Goal: Task Accomplishment & Management: Use online tool/utility

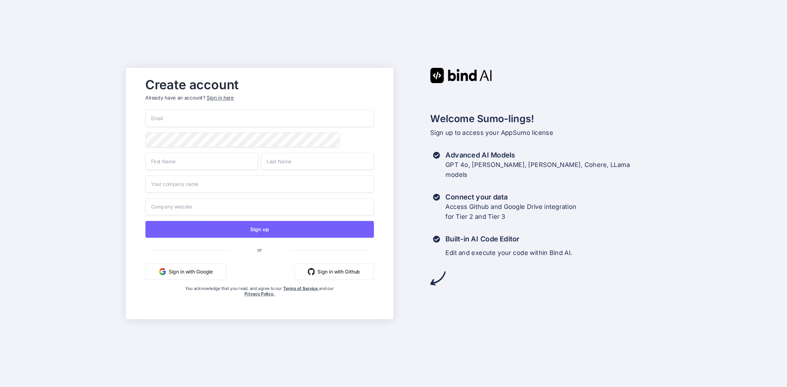
click at [180, 116] on input "email" at bounding box center [260, 118] width 228 height 17
type input "[EMAIL_ADDRESS][DOMAIN_NAME]"
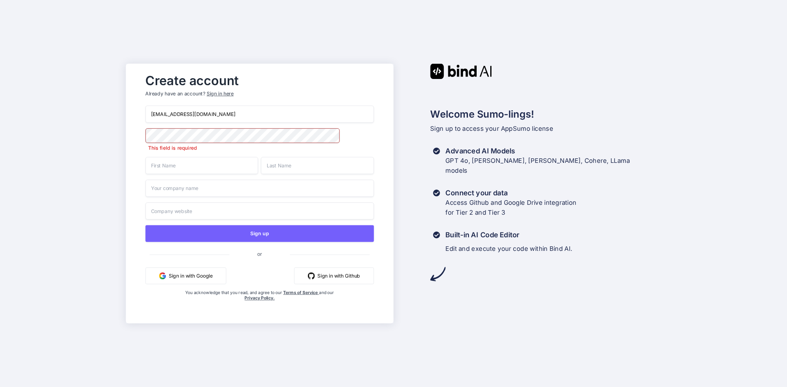
click at [193, 166] on input "text" at bounding box center [202, 165] width 113 height 17
type input "Michelle"
type input "Kellogg"
type input "Magic & Mouse"
type input "https://www.magicandmouse.com"
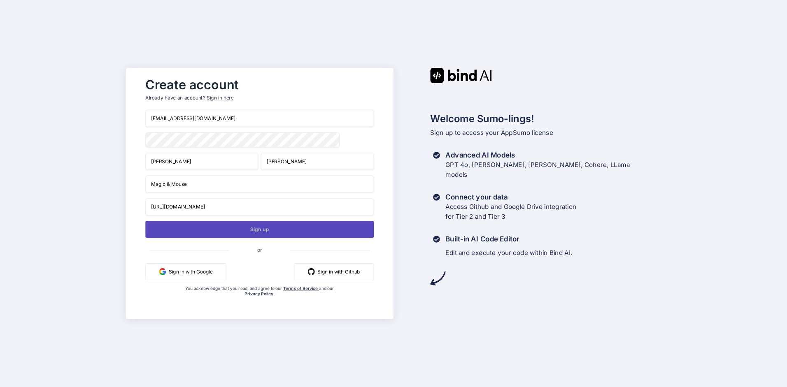
click at [223, 230] on button "Sign up" at bounding box center [260, 229] width 228 height 17
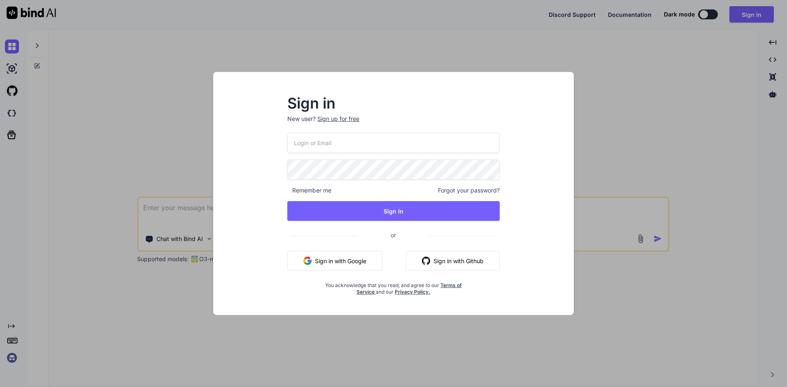
click at [349, 139] on input "email" at bounding box center [393, 143] width 212 height 20
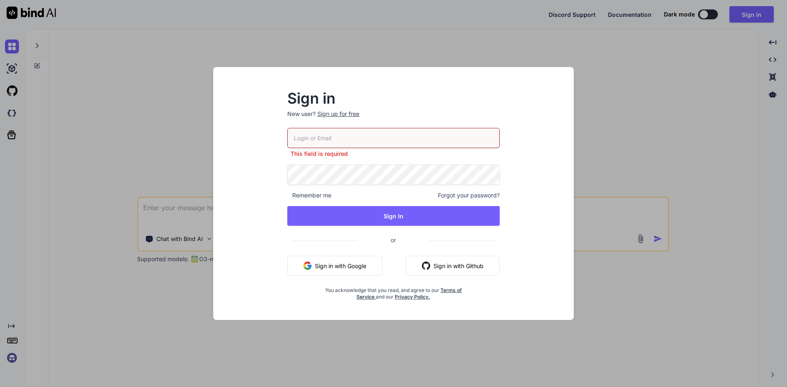
type input "[EMAIL_ADDRESS][DOMAIN_NAME]"
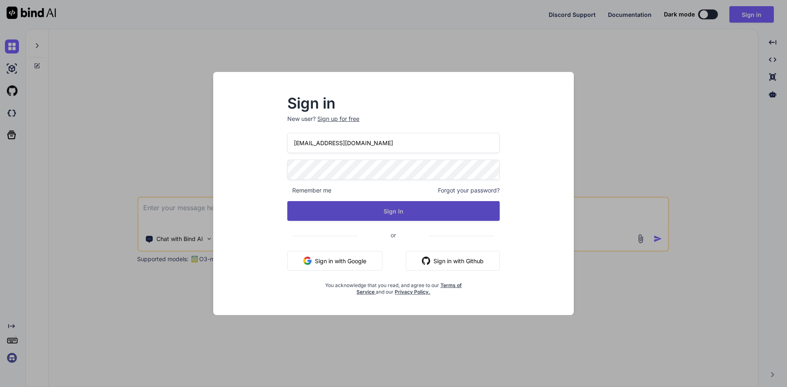
click at [373, 213] on button "Sign In" at bounding box center [393, 211] width 212 height 20
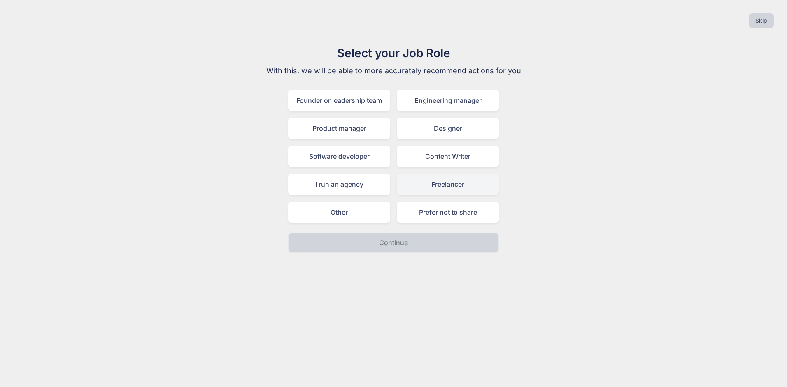
drag, startPoint x: 452, startPoint y: 181, endPoint x: 453, endPoint y: 187, distance: 5.4
click at [452, 181] on div "Freelancer" at bounding box center [448, 184] width 102 height 21
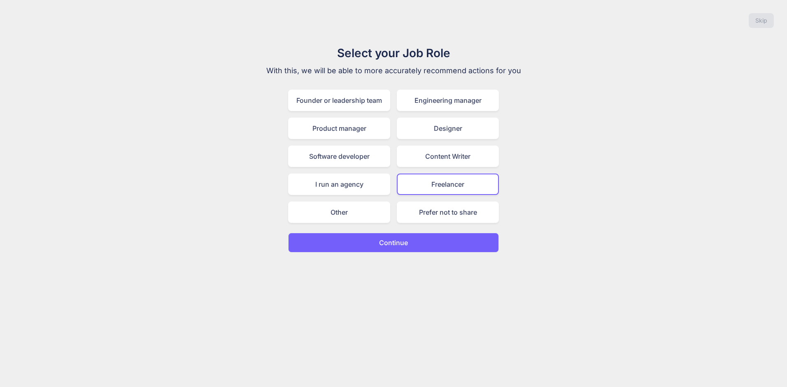
click at [414, 244] on button "Continue" at bounding box center [393, 243] width 211 height 20
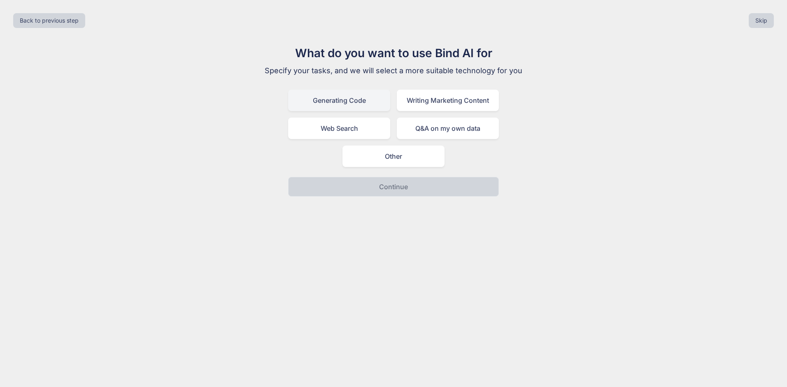
click at [362, 107] on div "Generating Code" at bounding box center [339, 100] width 102 height 21
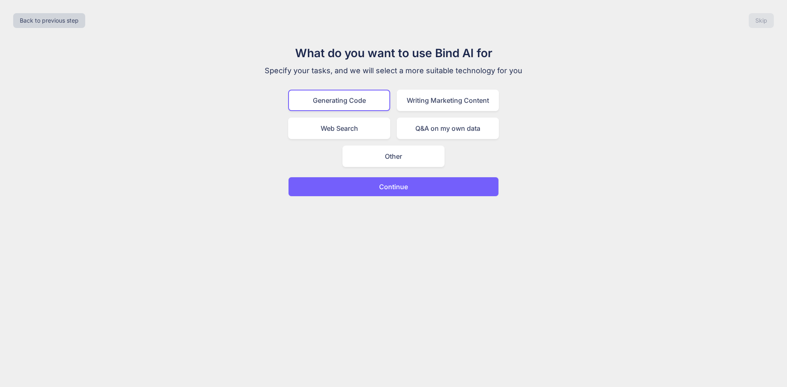
click at [385, 193] on button "Continue" at bounding box center [393, 187] width 211 height 20
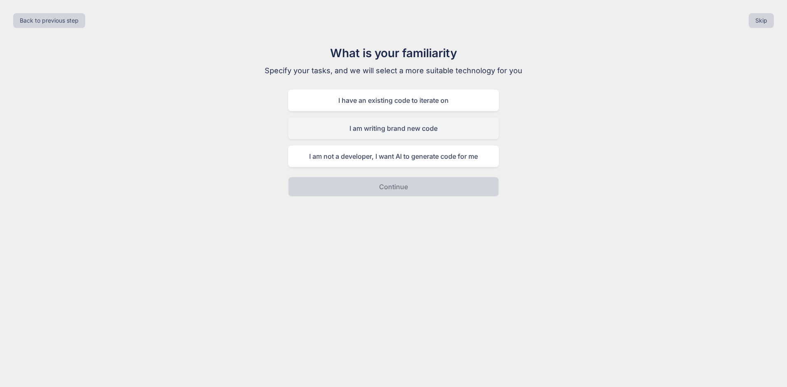
click at [383, 128] on div "I am writing brand new code" at bounding box center [393, 128] width 211 height 21
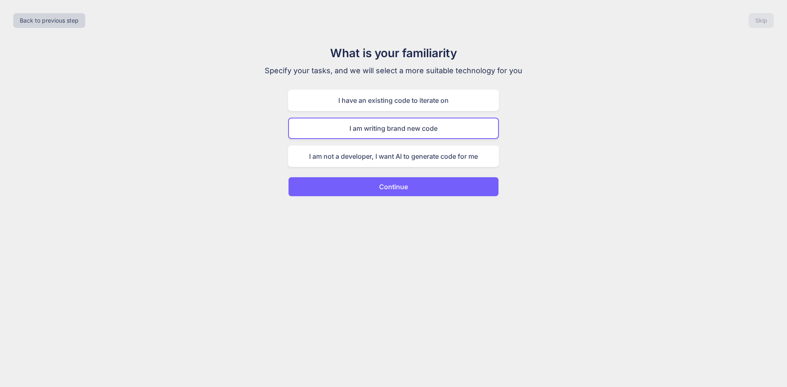
click at [386, 184] on p "Continue" at bounding box center [393, 187] width 29 height 10
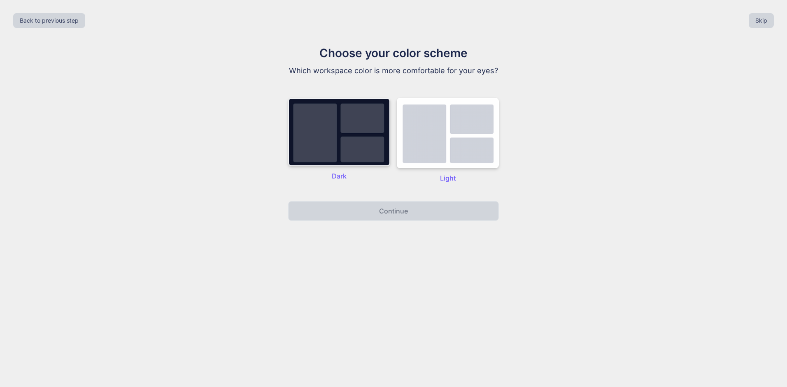
click at [354, 151] on img at bounding box center [339, 132] width 102 height 68
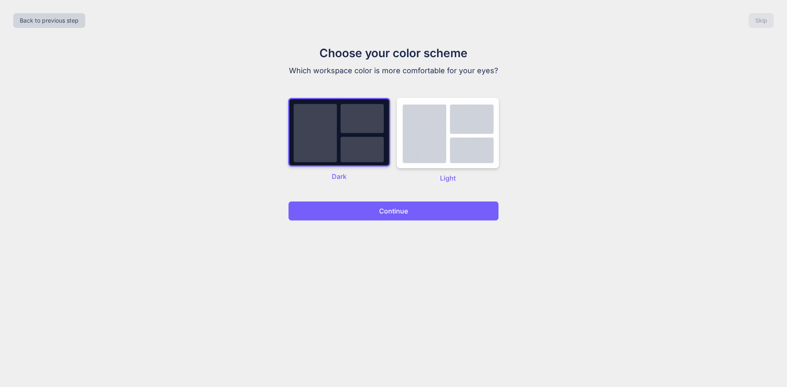
click at [385, 217] on button "Continue" at bounding box center [393, 211] width 211 height 20
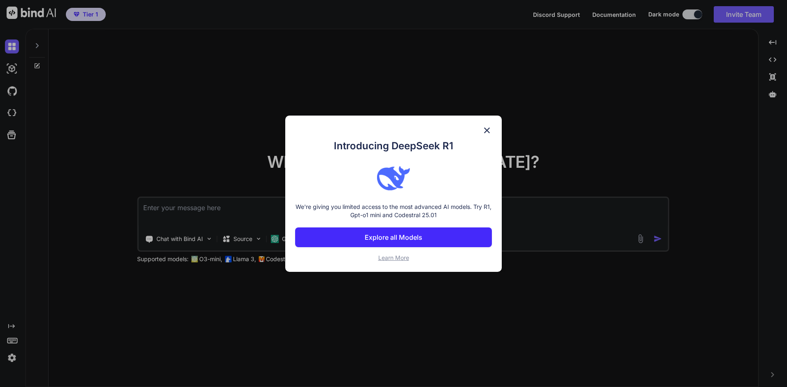
click at [428, 233] on button "Explore all Models" at bounding box center [393, 237] width 197 height 20
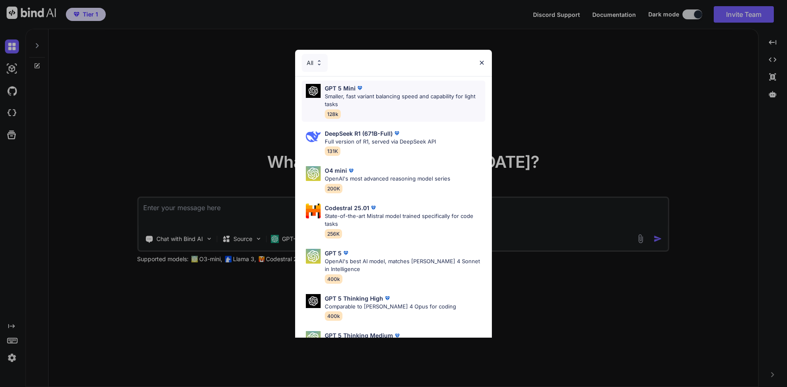
click at [331, 115] on span "128k" at bounding box center [333, 113] width 16 height 9
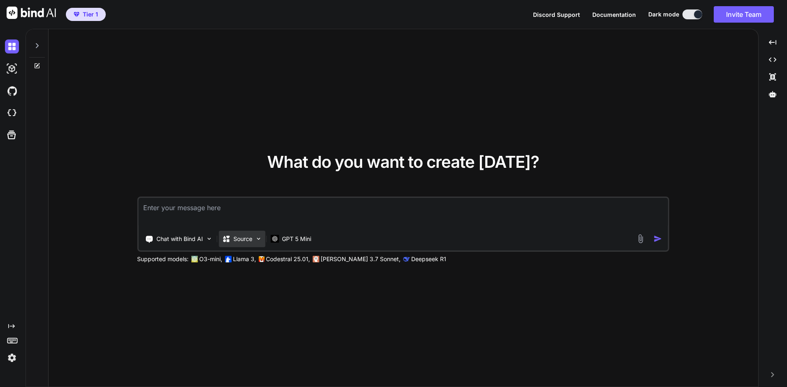
click at [249, 242] on p "Source" at bounding box center [242, 239] width 19 height 8
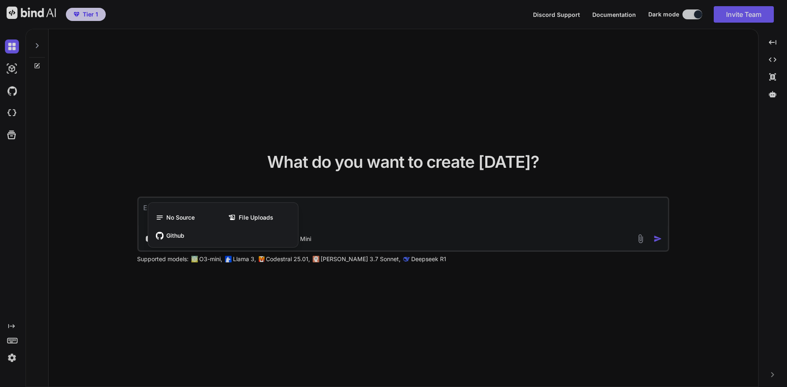
click at [362, 240] on div at bounding box center [393, 193] width 787 height 387
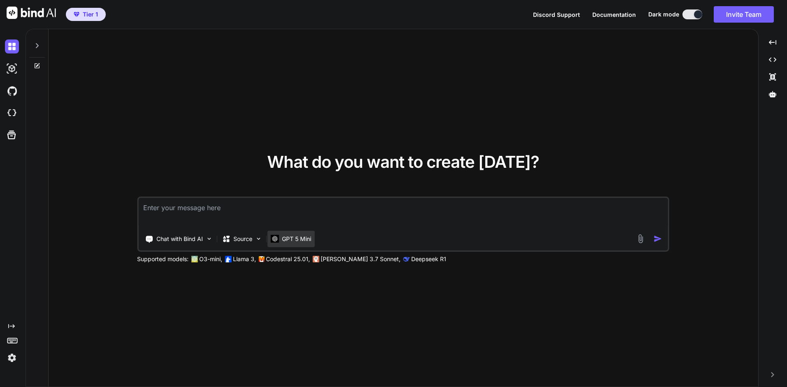
click at [306, 237] on p "GPT 5 Mini" at bounding box center [296, 239] width 29 height 8
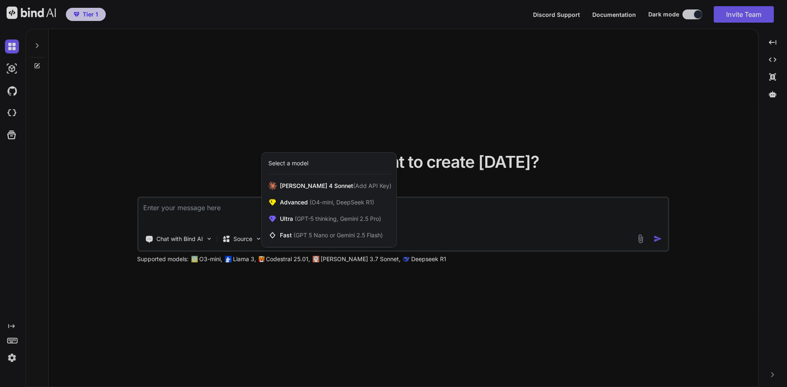
click at [474, 227] on div at bounding box center [393, 193] width 787 height 387
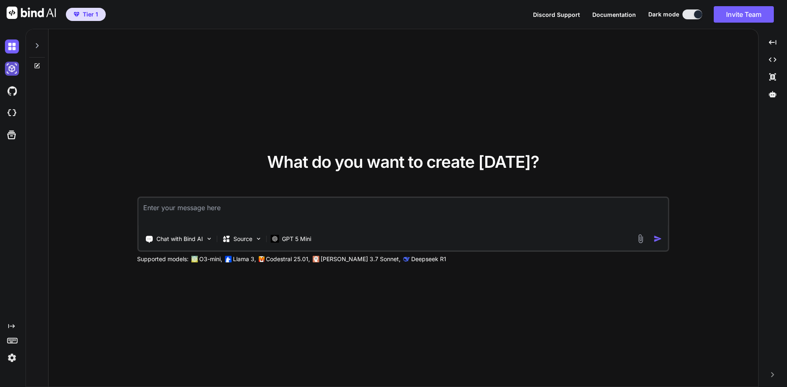
click at [11, 71] on img at bounding box center [12, 69] width 14 height 14
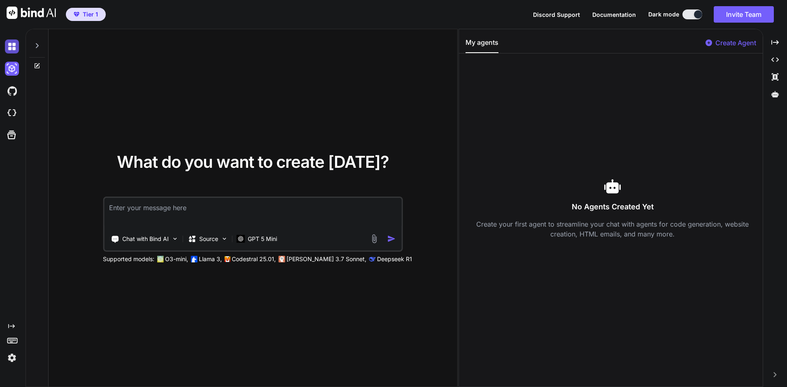
click at [15, 49] on img at bounding box center [12, 46] width 14 height 14
type textarea "x"
click at [11, 91] on img at bounding box center [12, 91] width 14 height 14
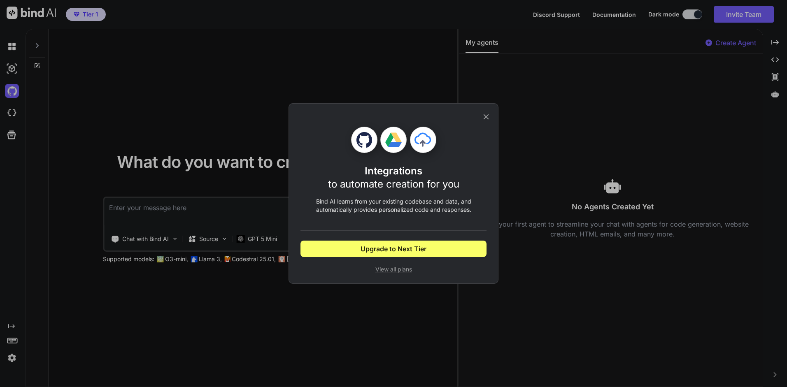
click at [9, 112] on div "Integrations to automate creation for you Bind AI learns from your existing cod…" at bounding box center [393, 193] width 787 height 387
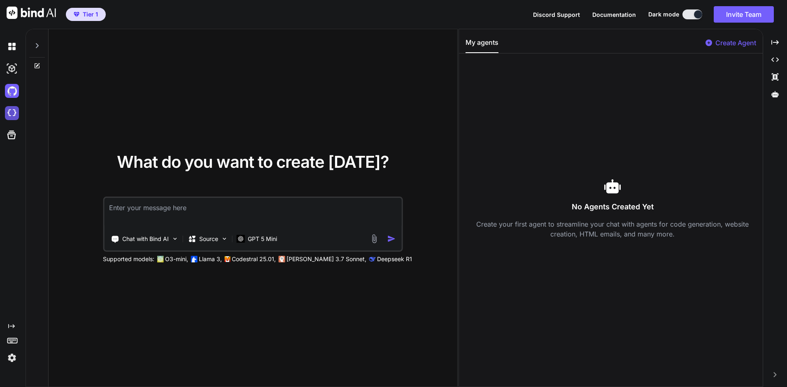
click at [12, 112] on img at bounding box center [12, 113] width 14 height 14
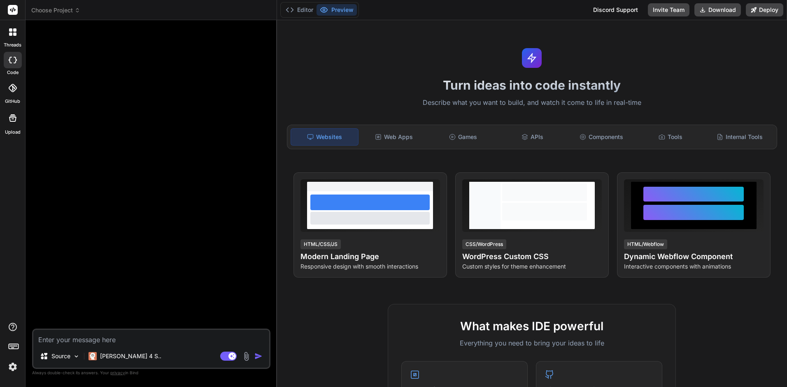
type textarea "x"
click at [10, 347] on icon at bounding box center [14, 346] width 12 height 12
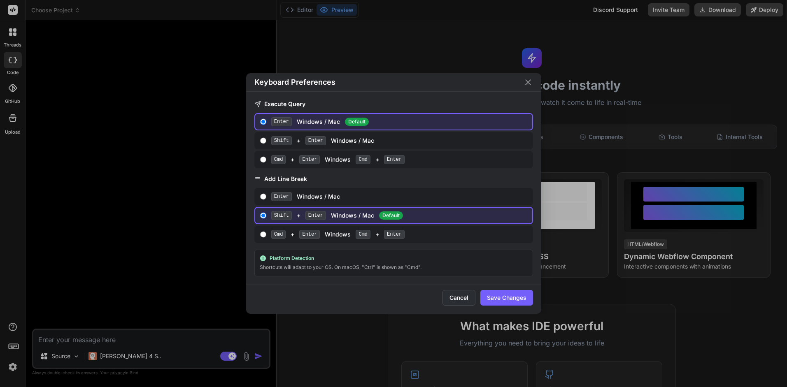
click at [457, 291] on button "Cancel" at bounding box center [458, 298] width 33 height 16
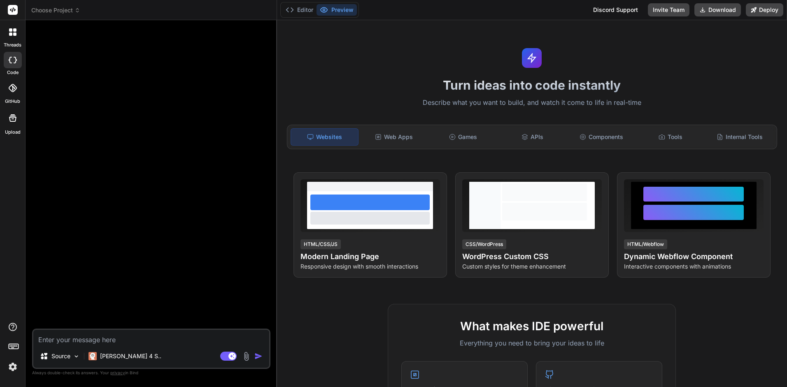
click at [13, 368] on img at bounding box center [13, 367] width 14 height 14
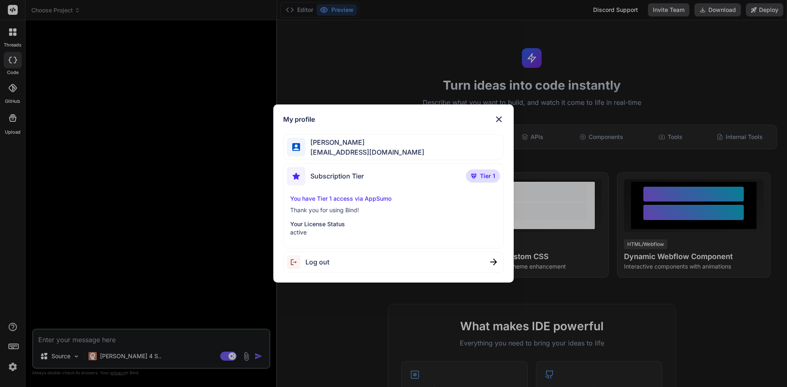
click at [501, 118] on img at bounding box center [499, 119] width 10 height 10
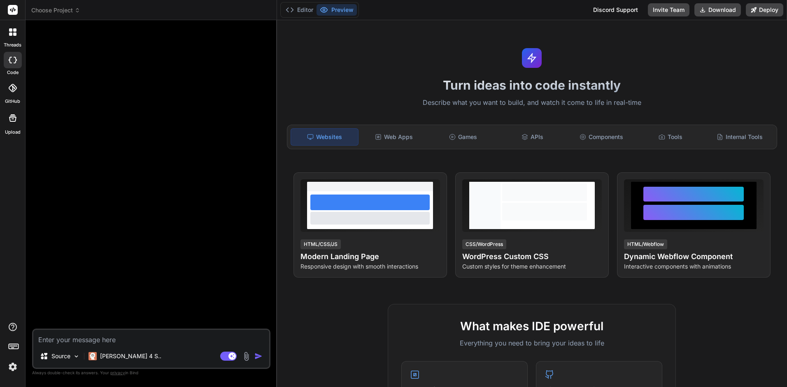
click at [13, 9] on icon at bounding box center [13, 9] width 6 height 5
click at [14, 10] on icon at bounding box center [13, 10] width 10 height 10
click at [658, 135] on icon at bounding box center [661, 137] width 7 height 7
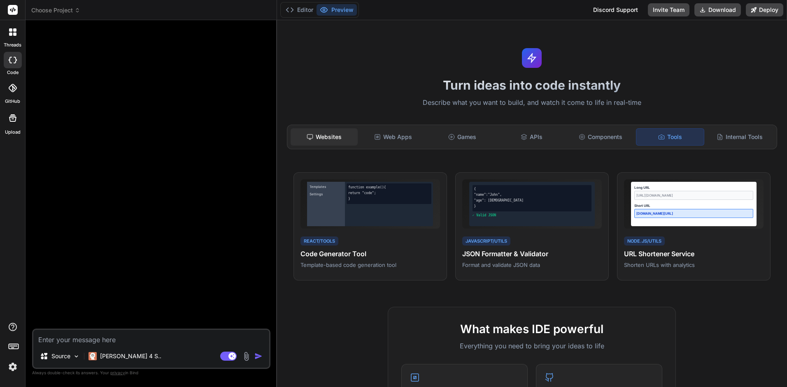
click at [330, 142] on div "Websites" at bounding box center [323, 136] width 67 height 17
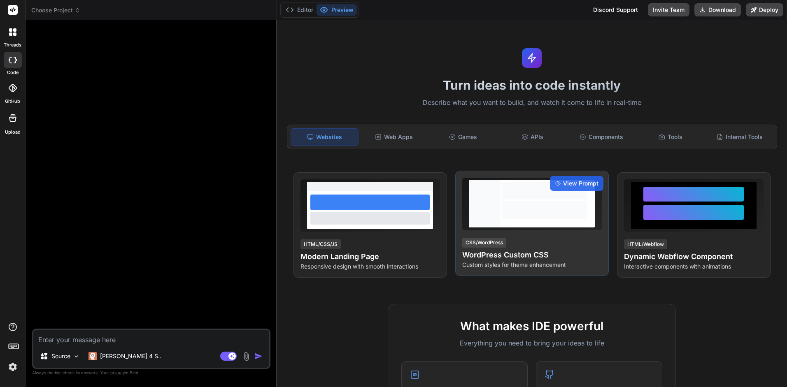
click at [490, 242] on div "CSS/WordPress" at bounding box center [484, 243] width 44 height 10
click at [579, 185] on span "View Prompt" at bounding box center [580, 183] width 35 height 8
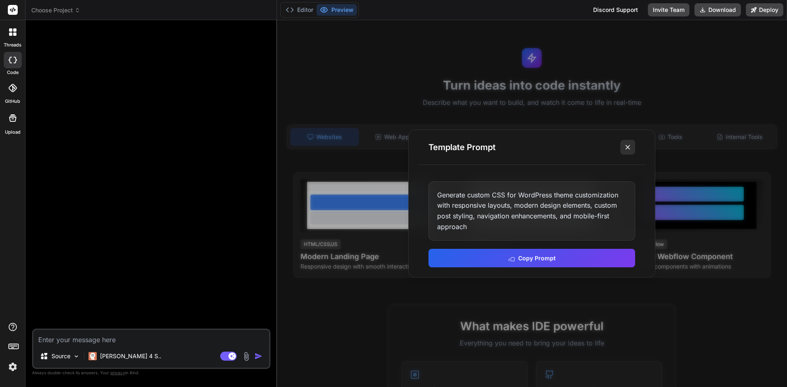
click at [628, 144] on icon at bounding box center [627, 147] width 8 height 8
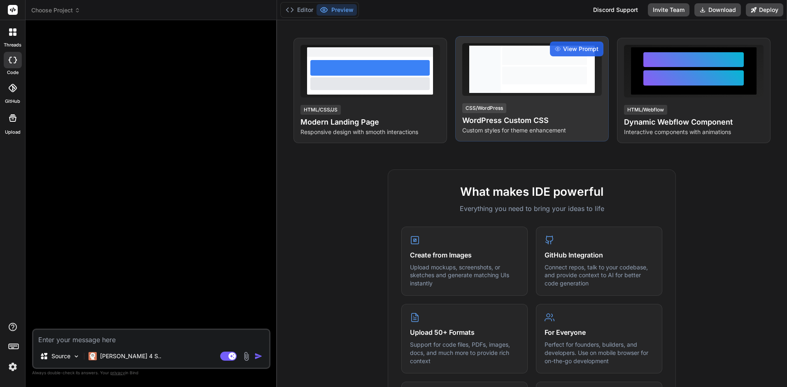
scroll to position [267, 0]
